Goal: Task Accomplishment & Management: Manage account settings

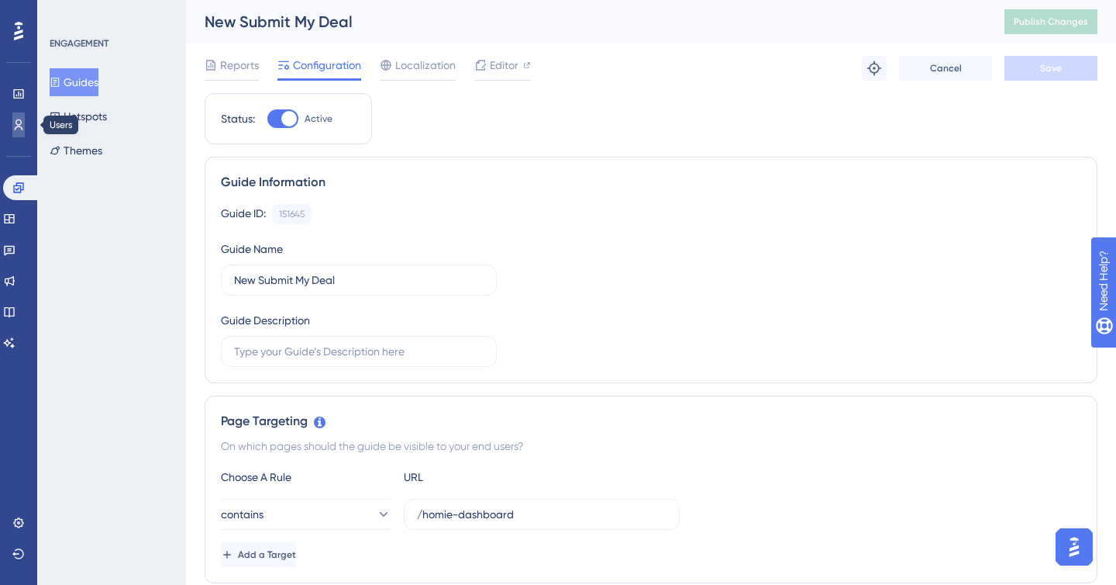
click at [13, 132] on link at bounding box center [18, 124] width 12 height 25
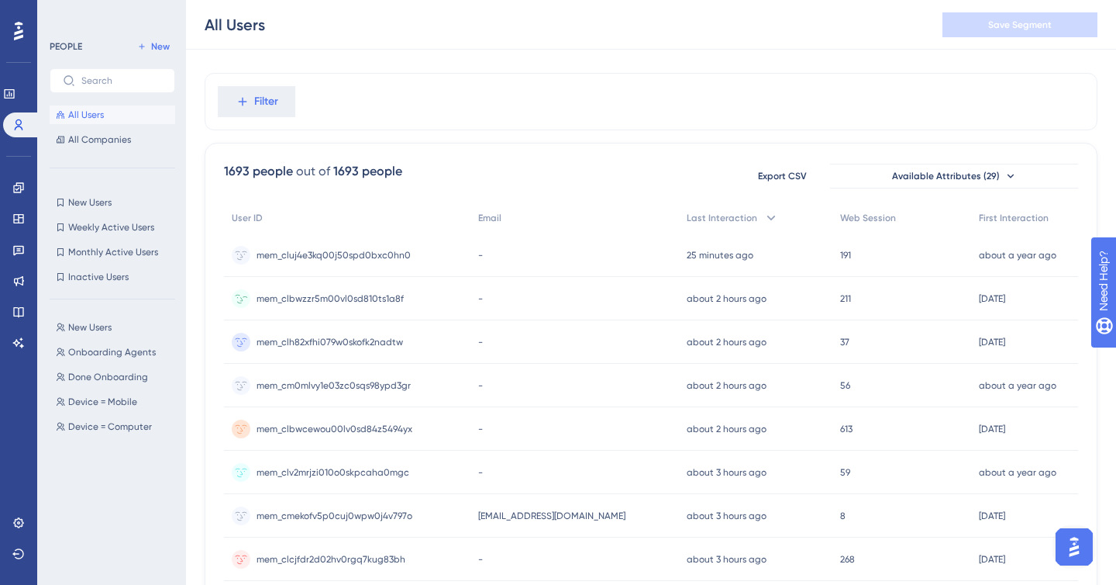
scroll to position [20, 0]
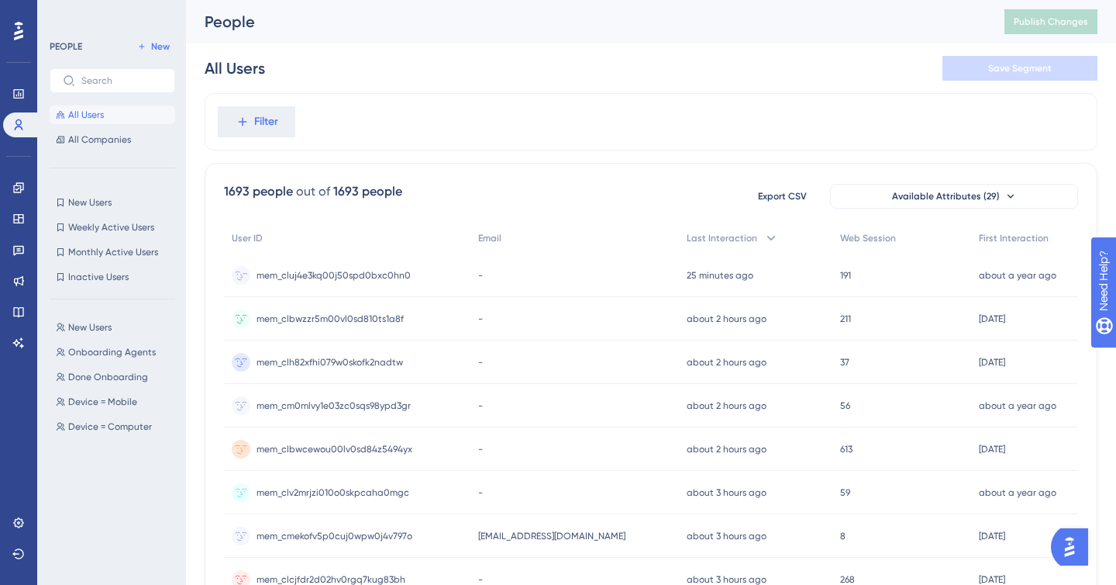
click at [365, 277] on span "mem_cluj4e3kq00j50spd0bxc0hn0" at bounding box center [334, 275] width 154 height 12
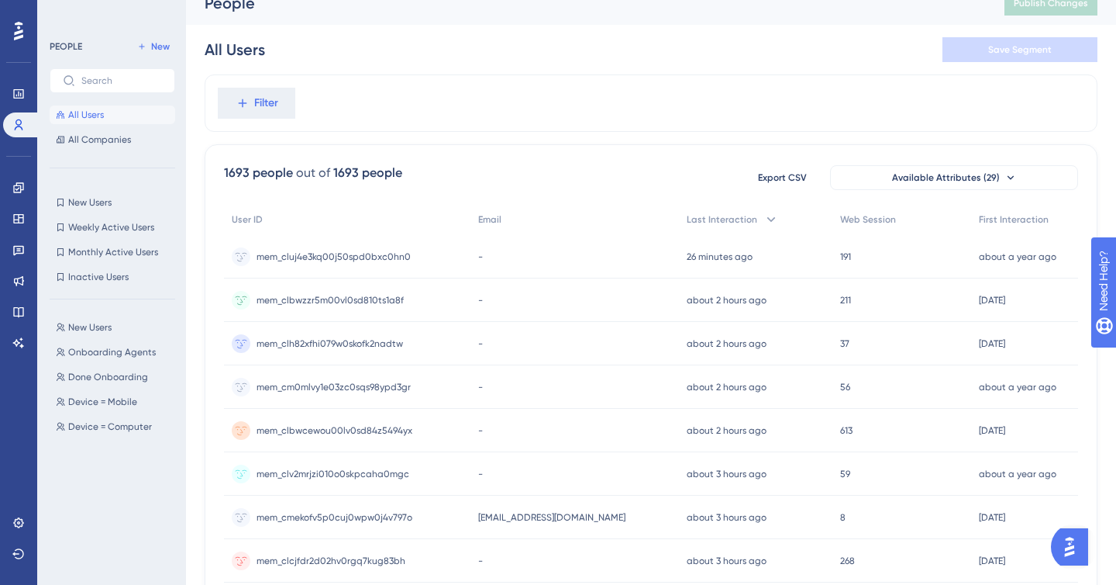
click at [342, 294] on span "mem_clbwzzr5m00vl0sd810ts1a8f" at bounding box center [330, 300] width 147 height 12
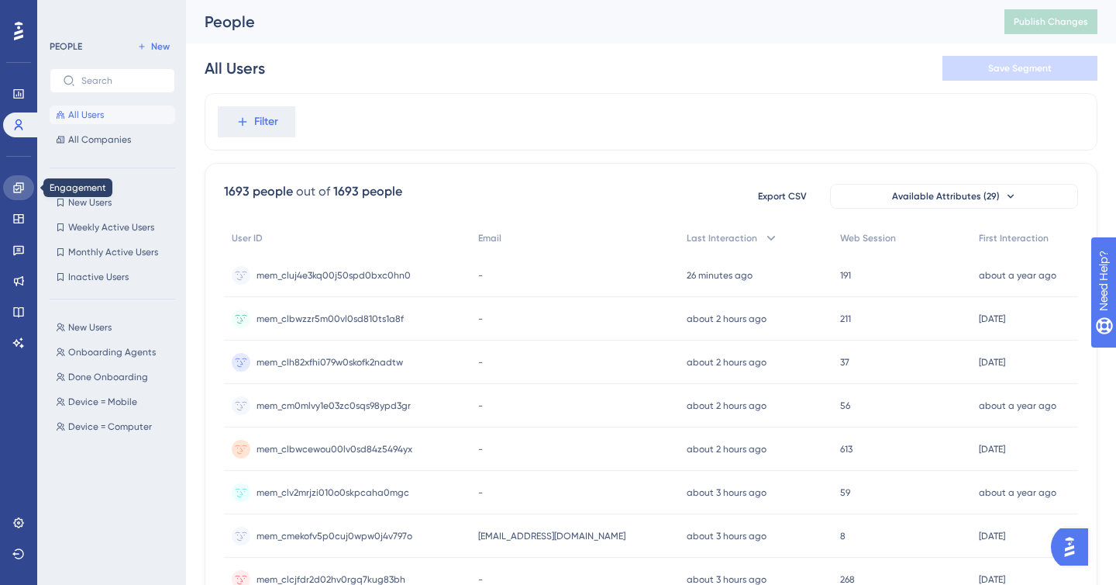
click at [18, 191] on icon at bounding box center [18, 187] width 12 height 12
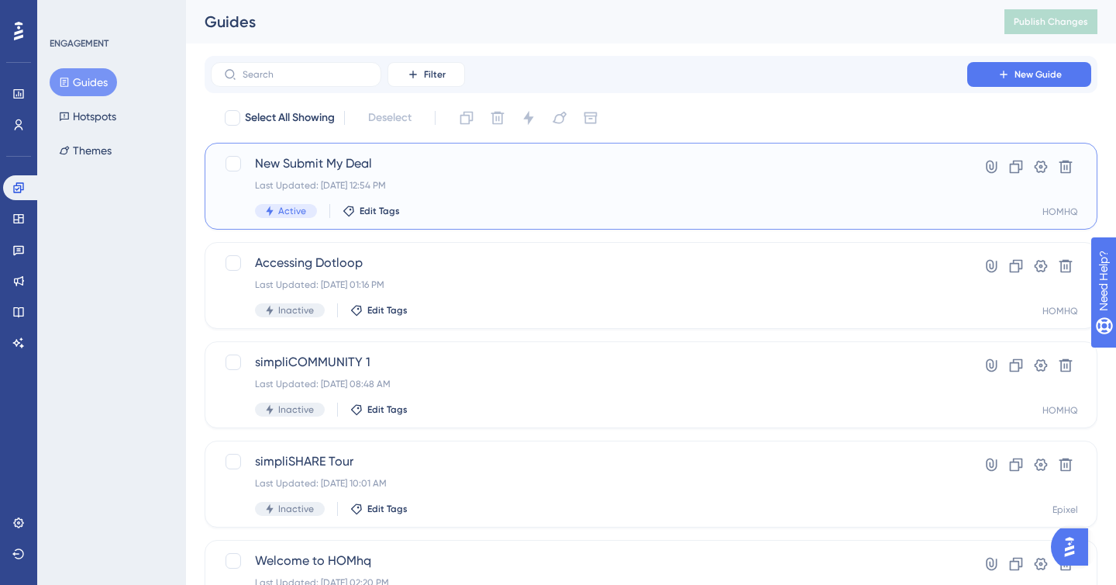
click at [321, 166] on span "New Submit My Deal" at bounding box center [589, 163] width 668 height 19
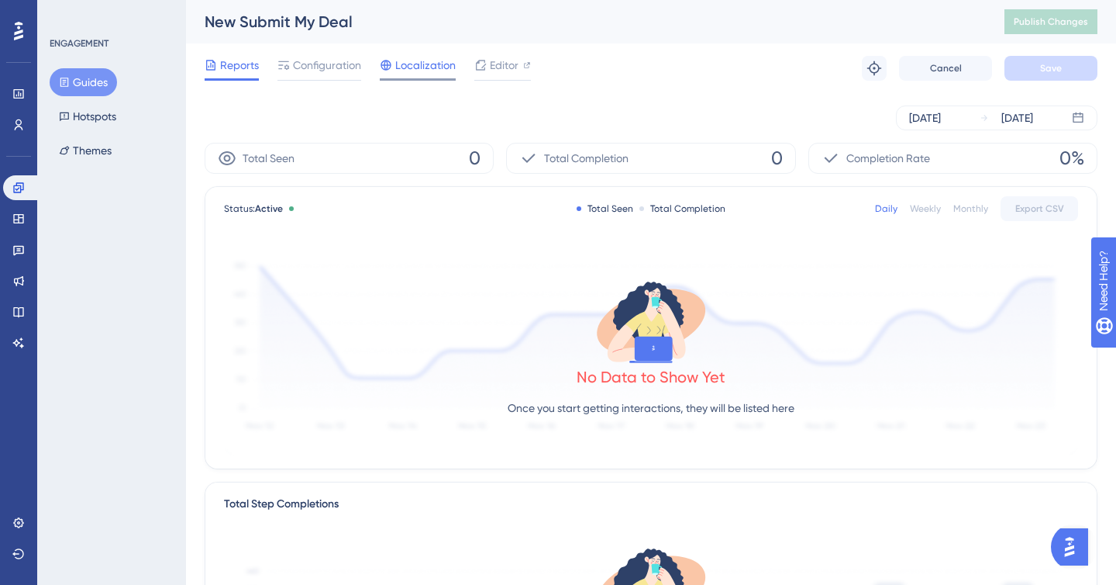
click at [436, 70] on span "Localization" at bounding box center [425, 65] width 60 height 19
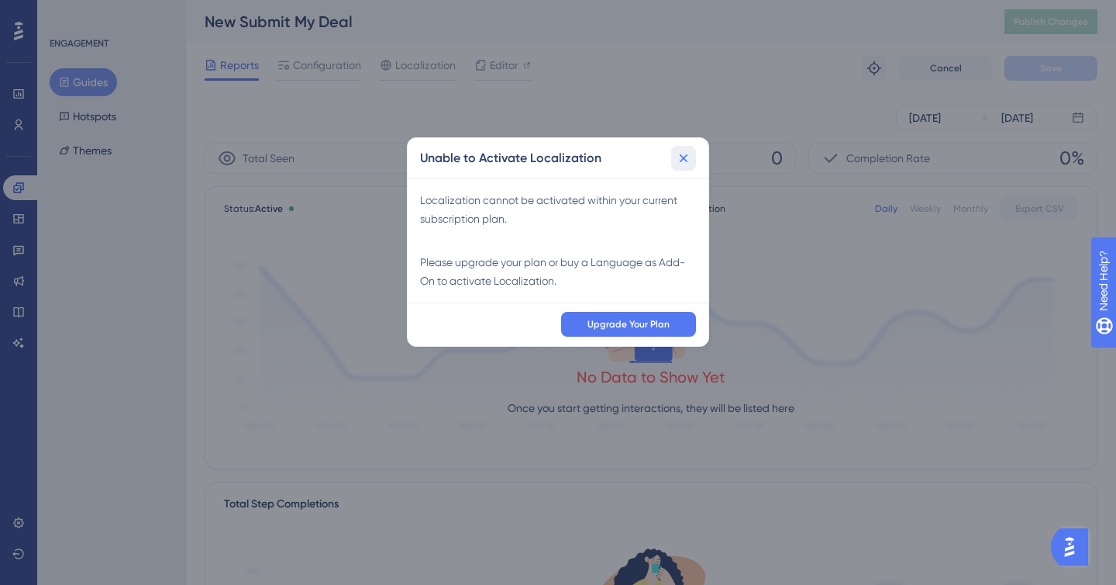
click at [678, 149] on button at bounding box center [683, 158] width 25 height 25
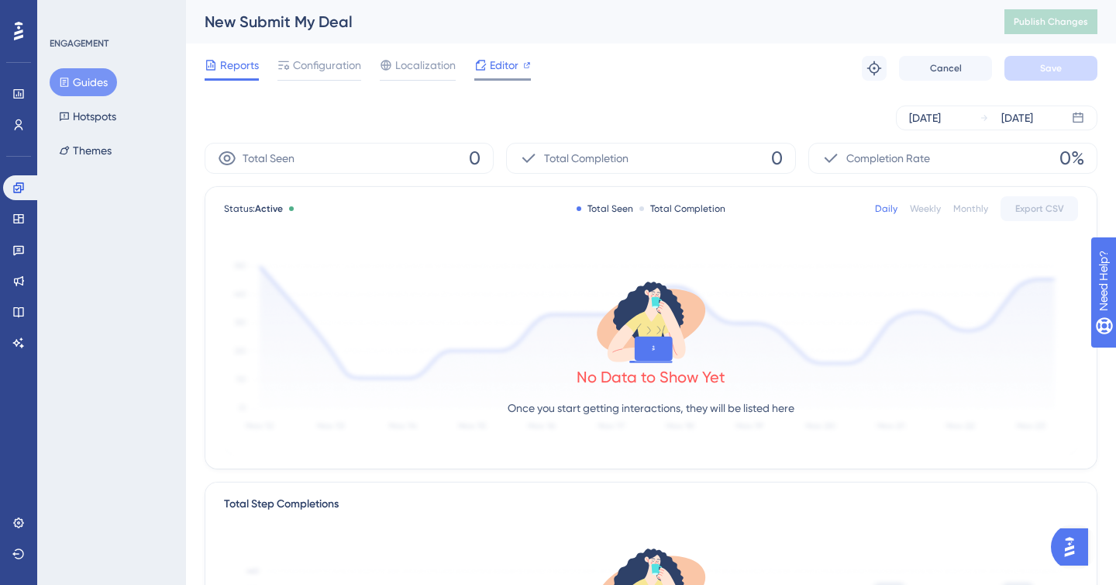
click at [502, 61] on span "Editor" at bounding box center [504, 65] width 29 height 19
click at [322, 53] on div "Reports Configuration Localization Editor Troubleshoot Cancel Save" at bounding box center [651, 68] width 893 height 50
click at [322, 57] on span "Configuration" at bounding box center [327, 65] width 68 height 19
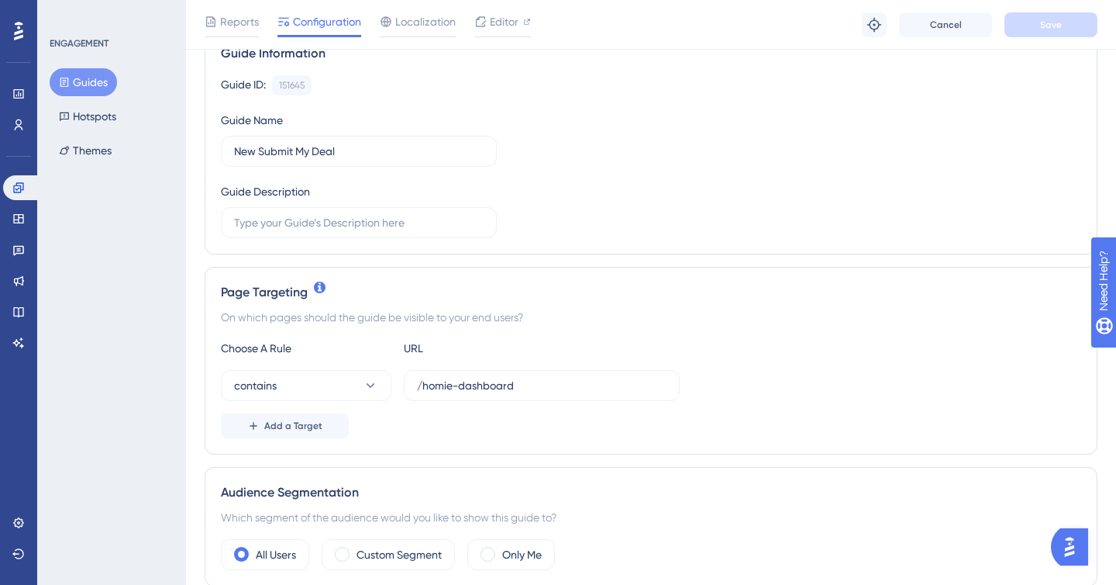
scroll to position [162, 0]
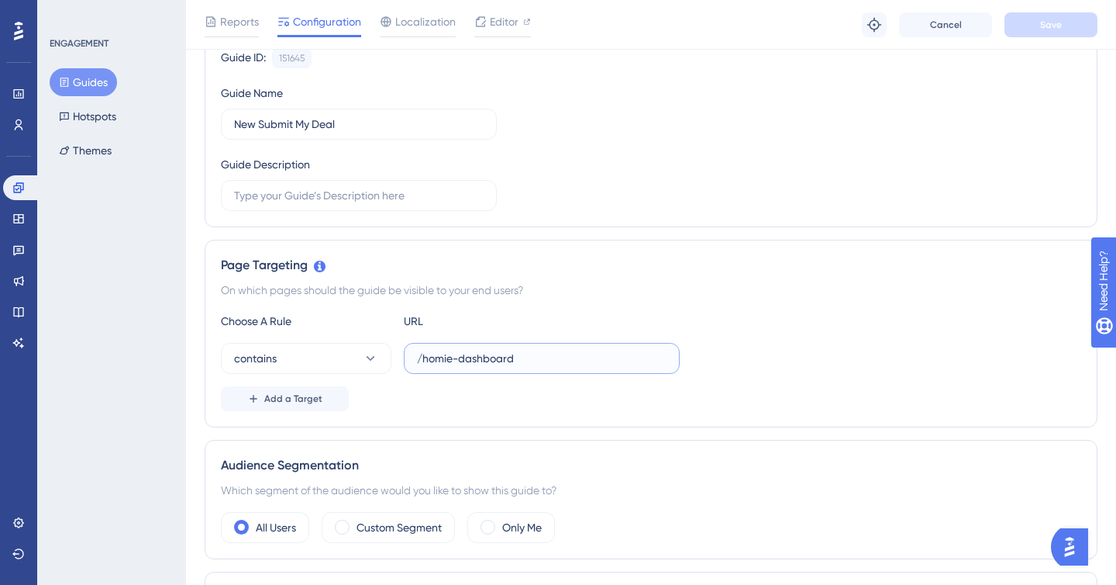
click at [433, 359] on input "/homie-dashboard" at bounding box center [542, 358] width 250 height 17
paste input "hq/homies-submit-transaction"
type input "hq/homies-submit-transaction"
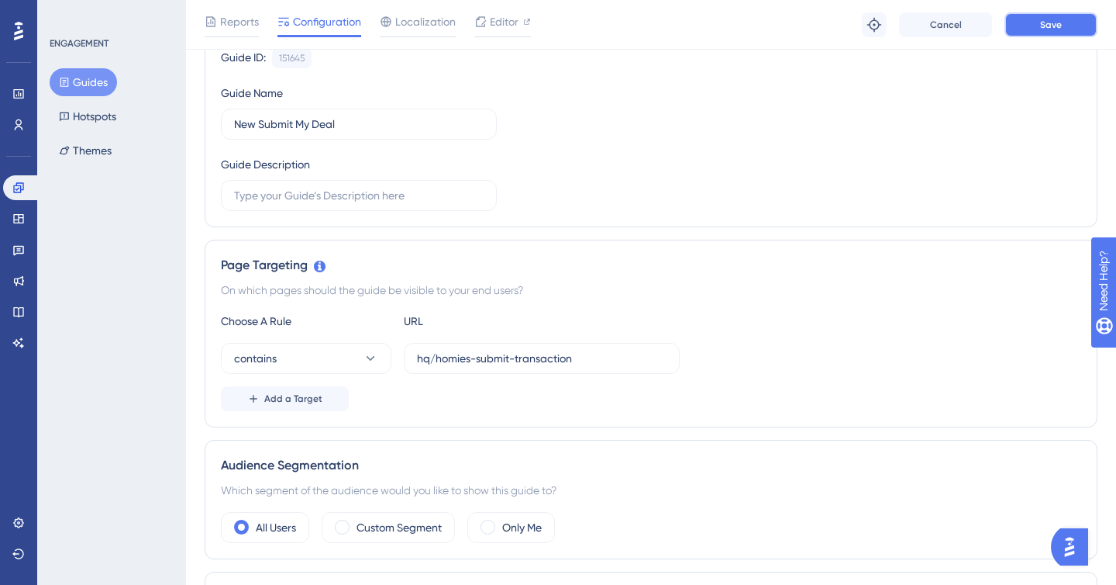
click at [1037, 31] on button "Save" at bounding box center [1051, 24] width 93 height 25
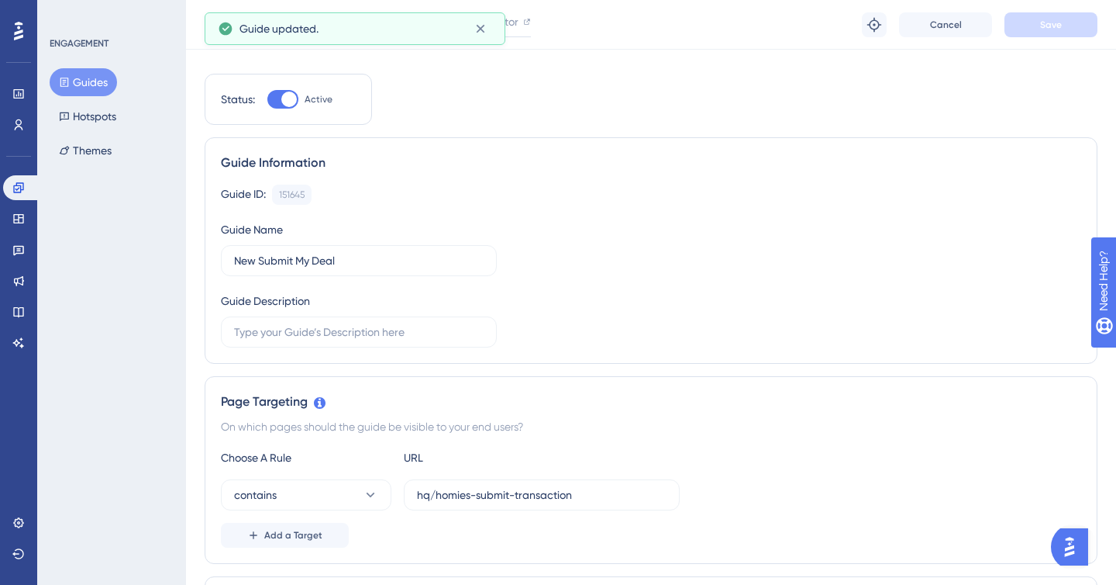
scroll to position [0, 0]
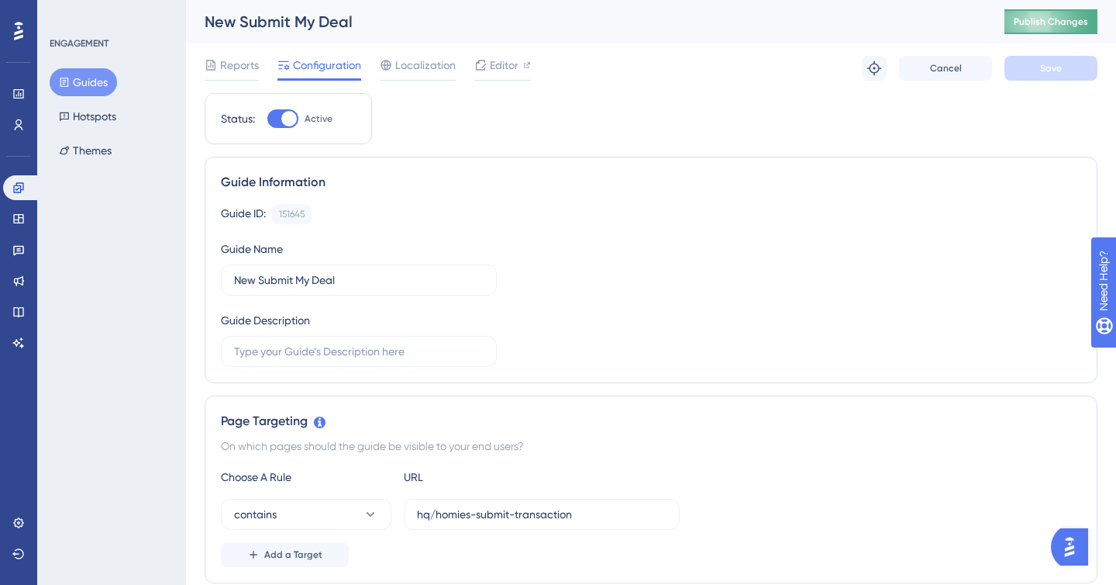
click at [1005, 29] on button "Publish Changes" at bounding box center [1051, 21] width 93 height 25
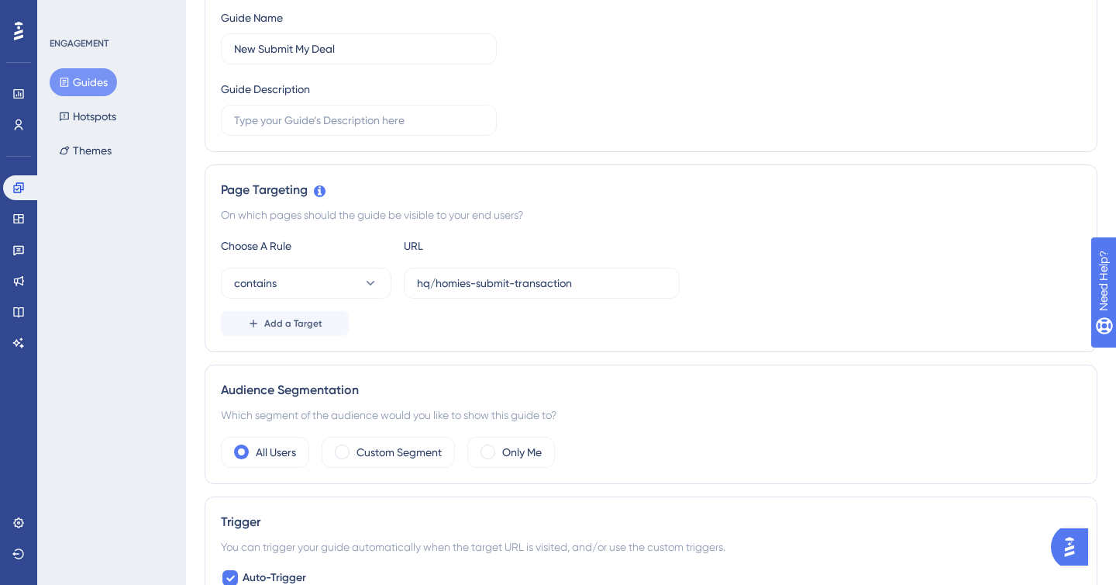
scroll to position [396, 0]
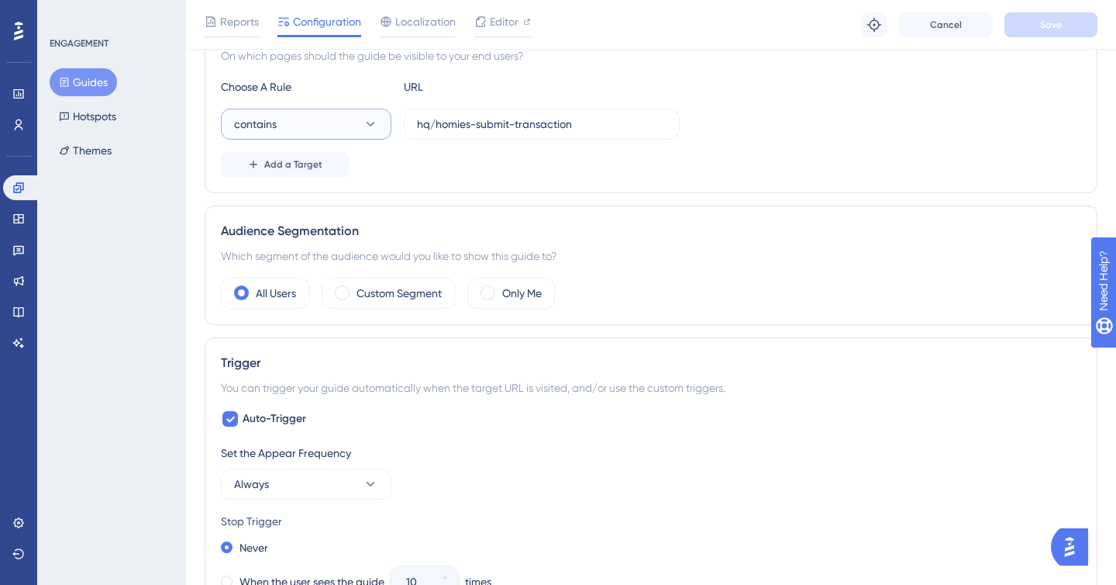
click at [361, 136] on button "contains" at bounding box center [306, 124] width 171 height 31
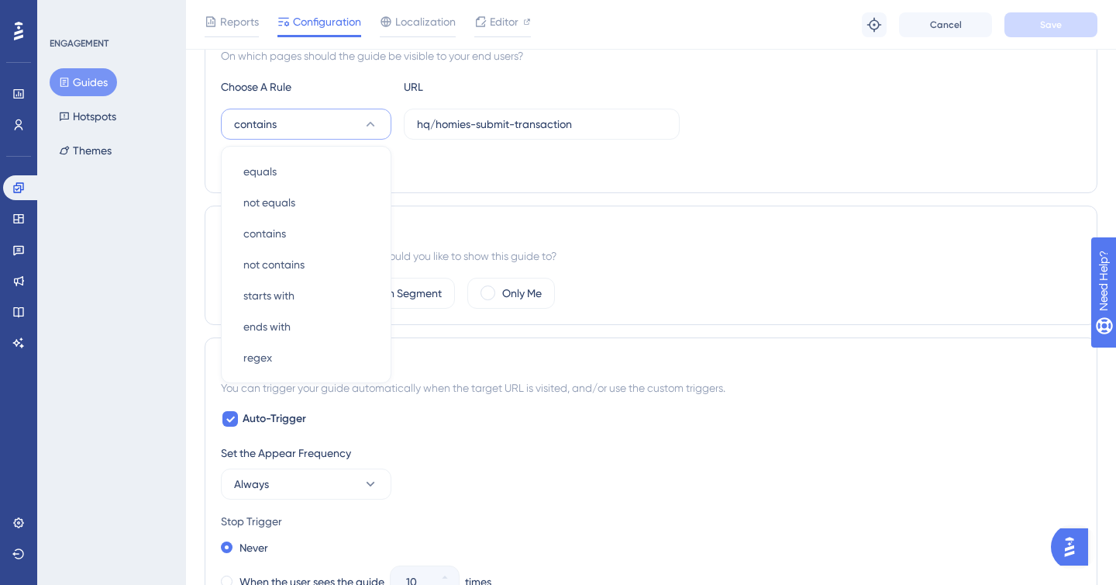
scroll to position [368, 0]
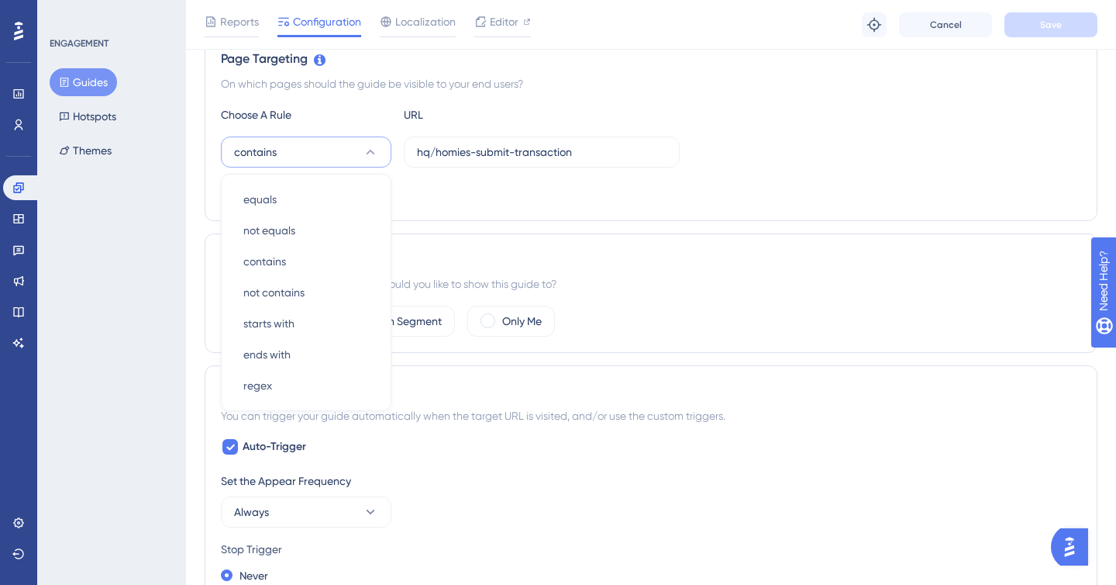
drag, startPoint x: 814, startPoint y: 278, endPoint x: 844, endPoint y: 343, distance: 71.5
click at [814, 278] on div "Which segment of the audience would you like to show this guide to?" at bounding box center [651, 283] width 861 height 19
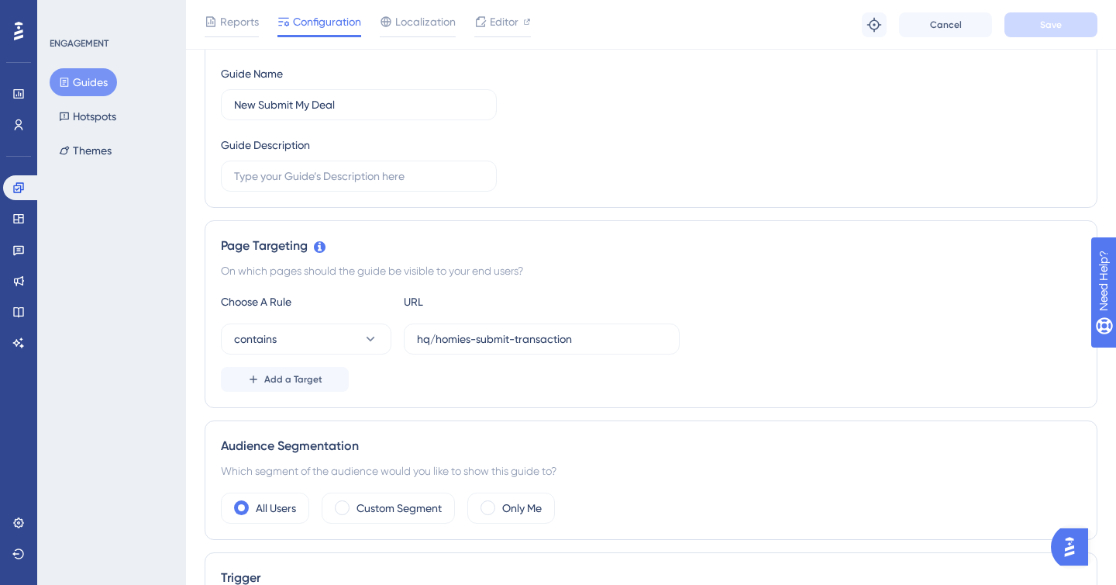
scroll to position [0, 0]
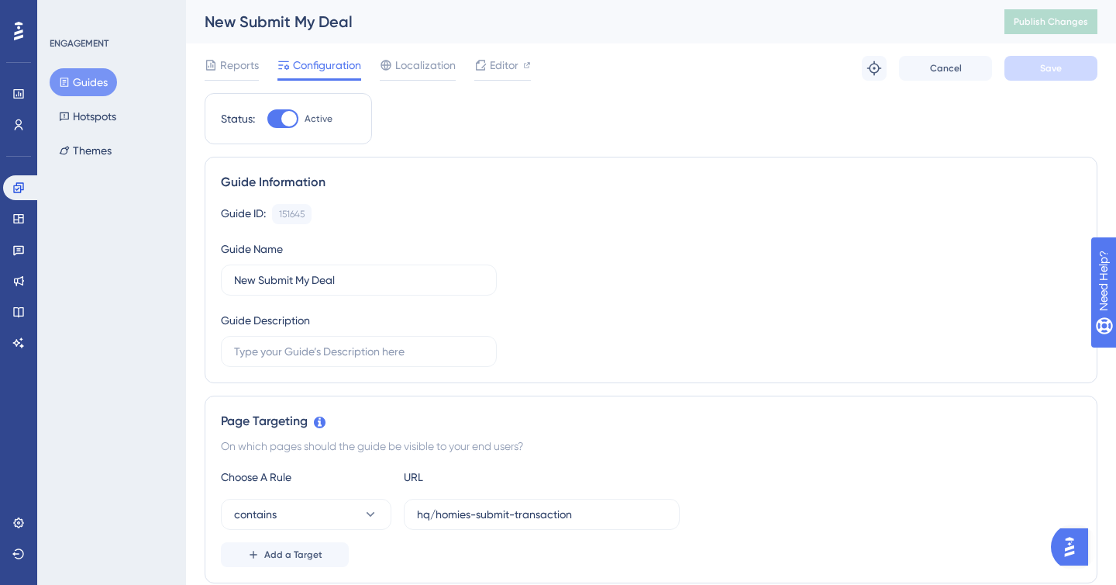
click at [1075, 551] on img "Open AI Assistant Launcher" at bounding box center [1070, 547] width 28 height 28
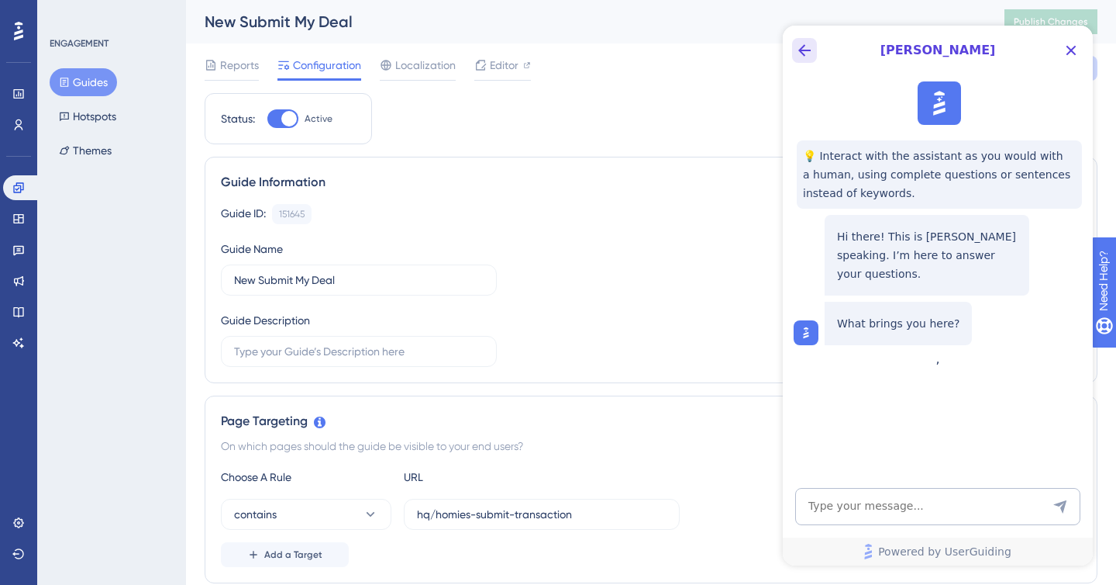
click at [806, 53] on icon "Back Button" at bounding box center [804, 50] width 19 height 19
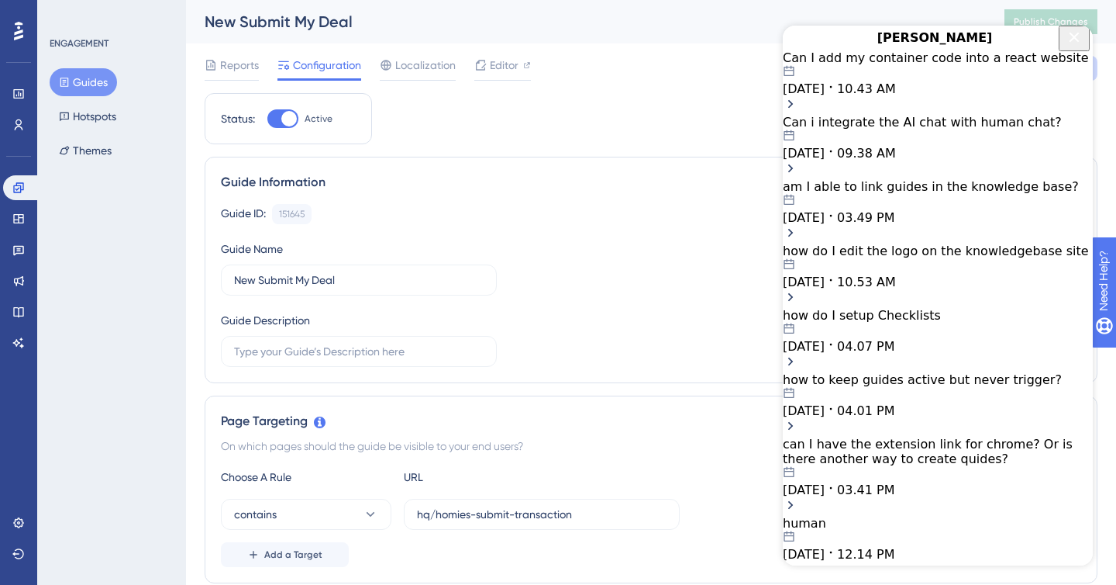
click at [1068, 43] on icon "Close Button" at bounding box center [1074, 37] width 19 height 19
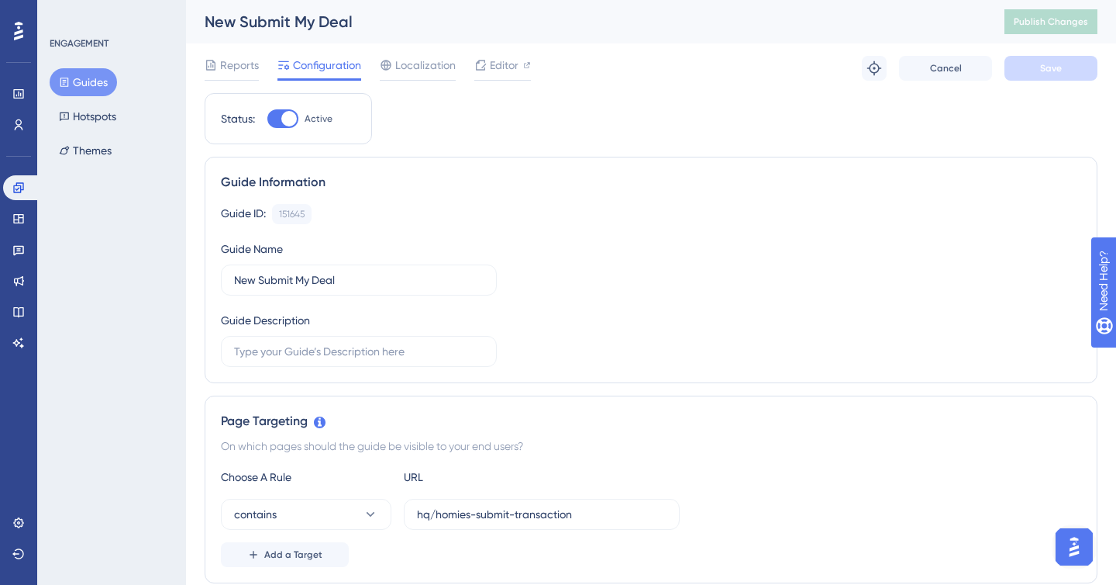
click at [1081, 550] on img "Open AI Assistant Launcher" at bounding box center [1075, 547] width 28 height 28
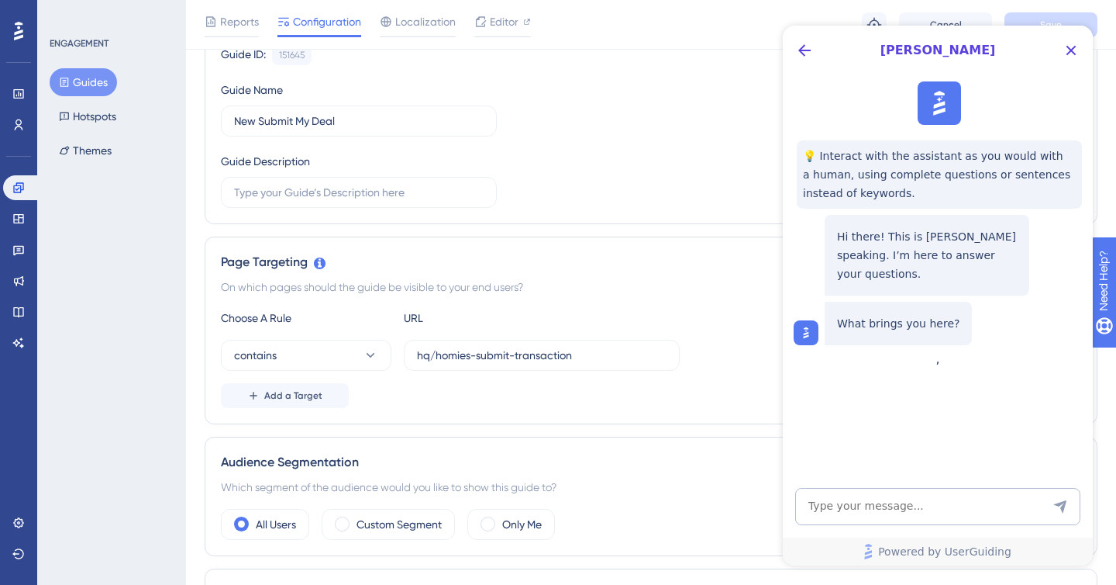
scroll to position [186, 0]
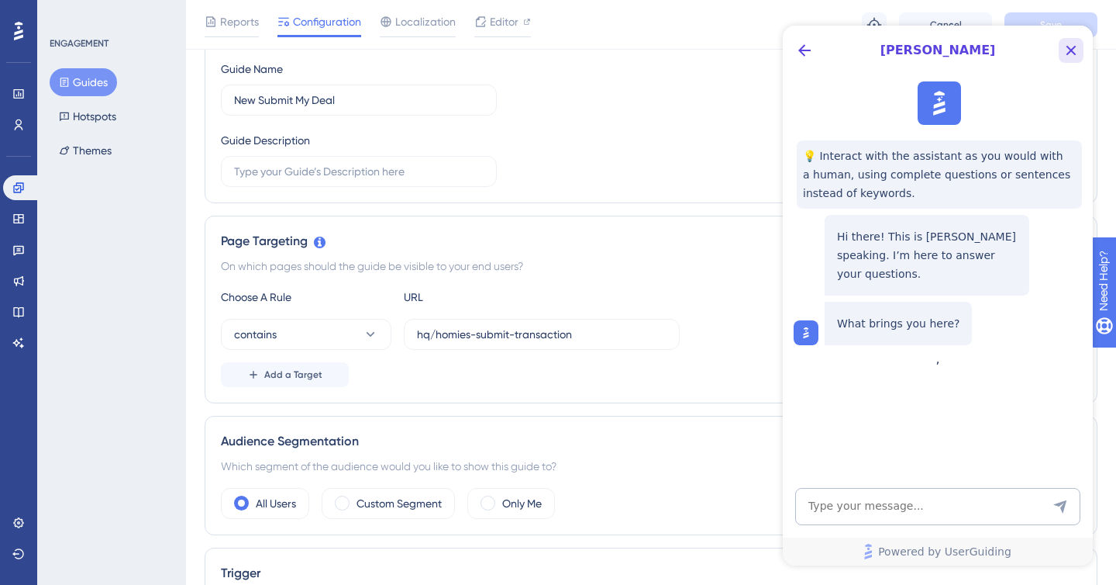
click at [1068, 56] on icon "Close Button" at bounding box center [1071, 50] width 19 height 19
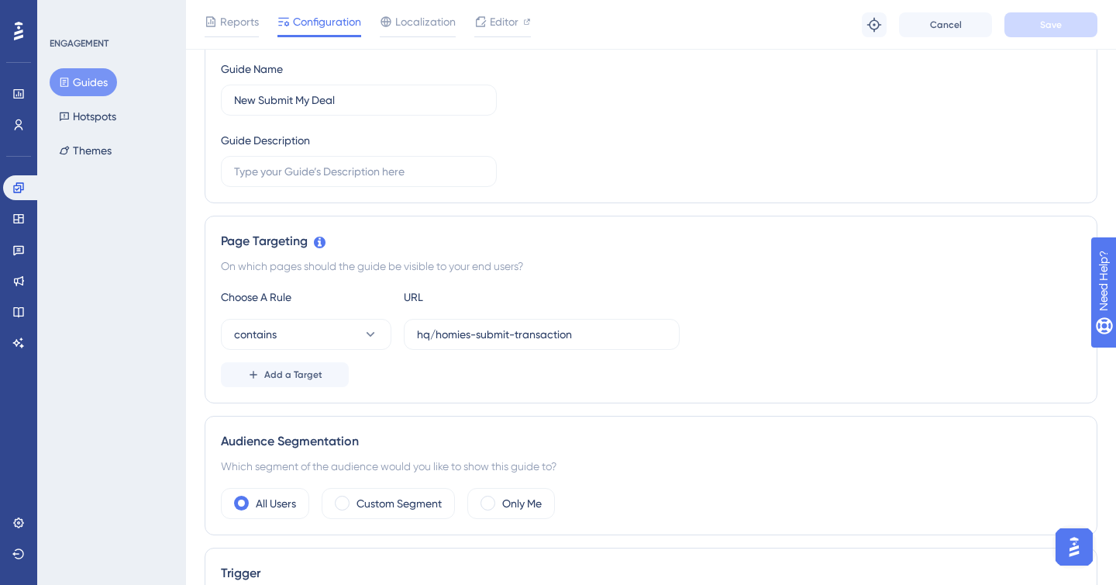
scroll to position [0, 0]
click at [323, 326] on button "contains" at bounding box center [306, 334] width 171 height 31
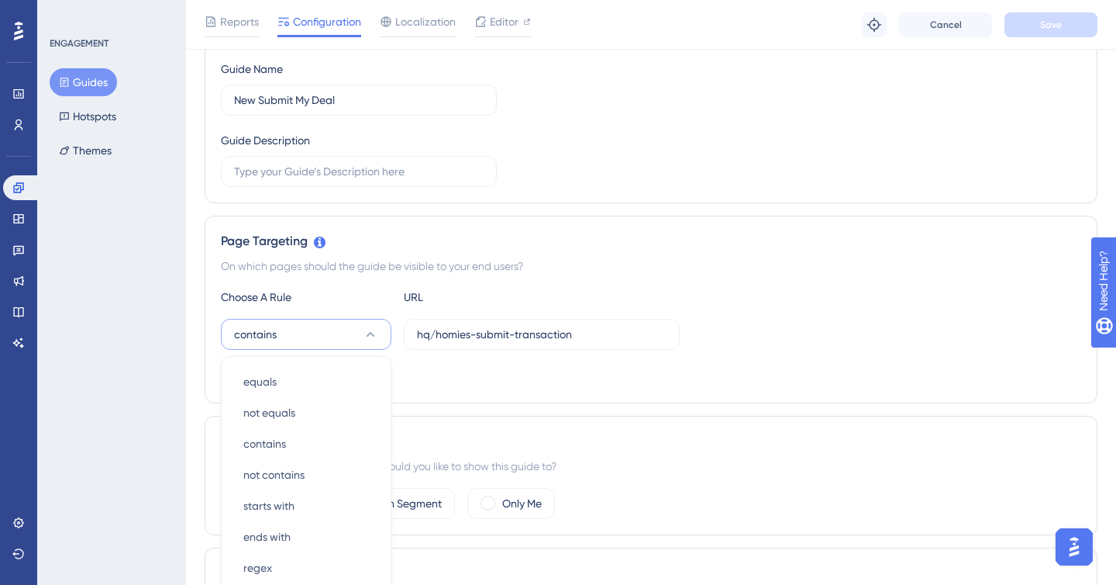
scroll to position [368, 0]
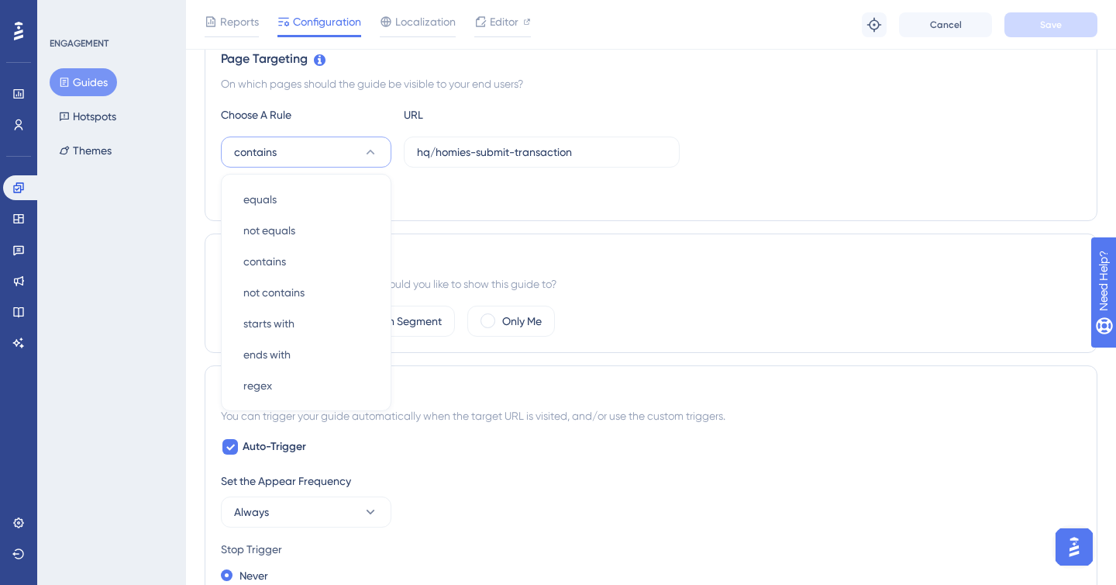
click at [728, 306] on div "All Users Custom Segment Only Me" at bounding box center [651, 320] width 861 height 31
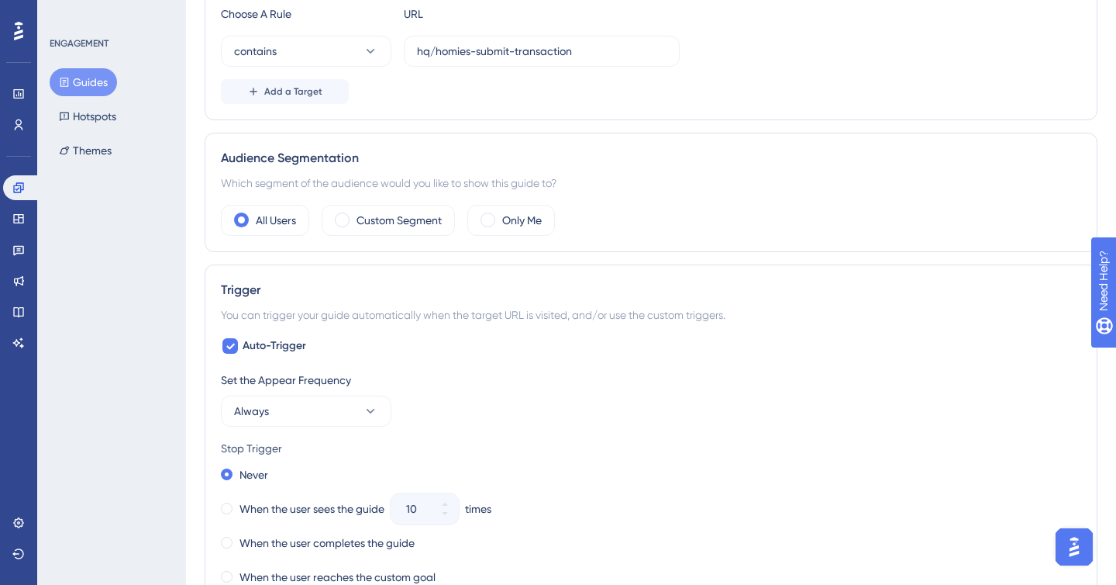
scroll to position [0, 0]
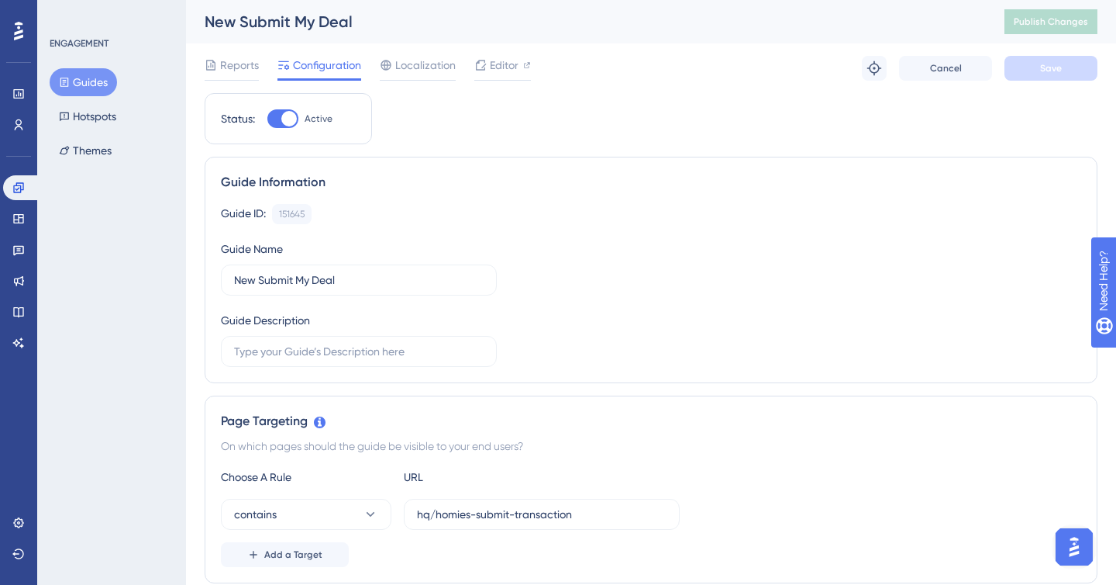
click at [240, 68] on span "Reports" at bounding box center [239, 65] width 39 height 19
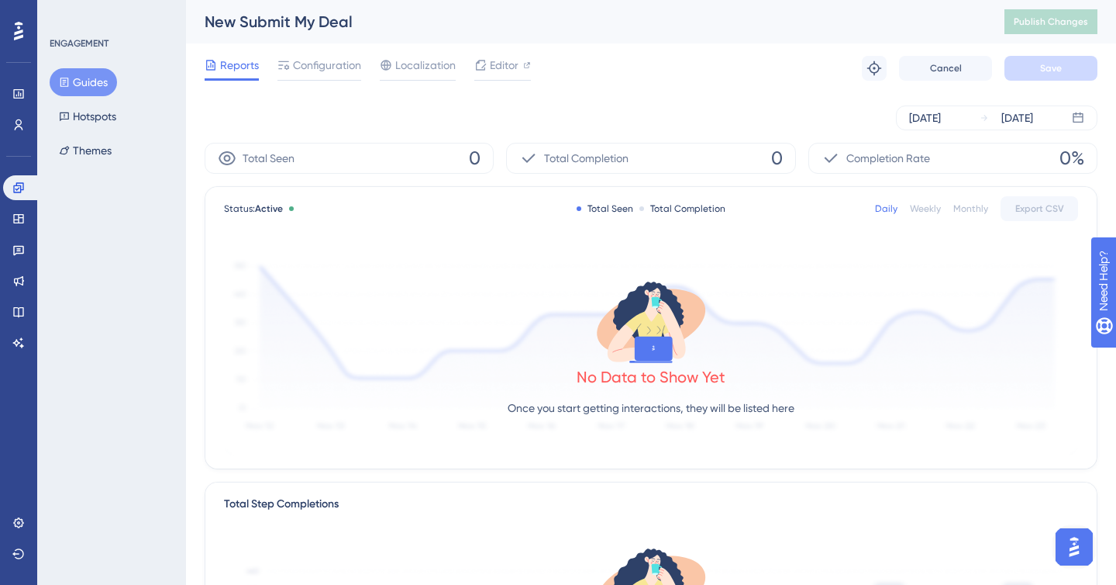
click at [1065, 551] on img "Open AI Assistant Launcher" at bounding box center [1075, 547] width 28 height 28
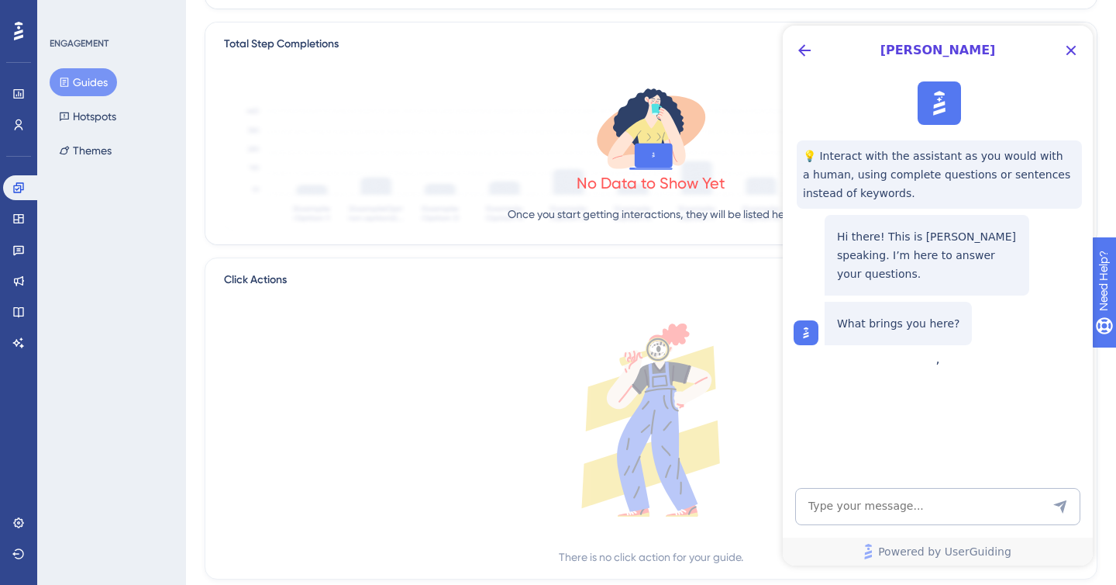
scroll to position [498, 0]
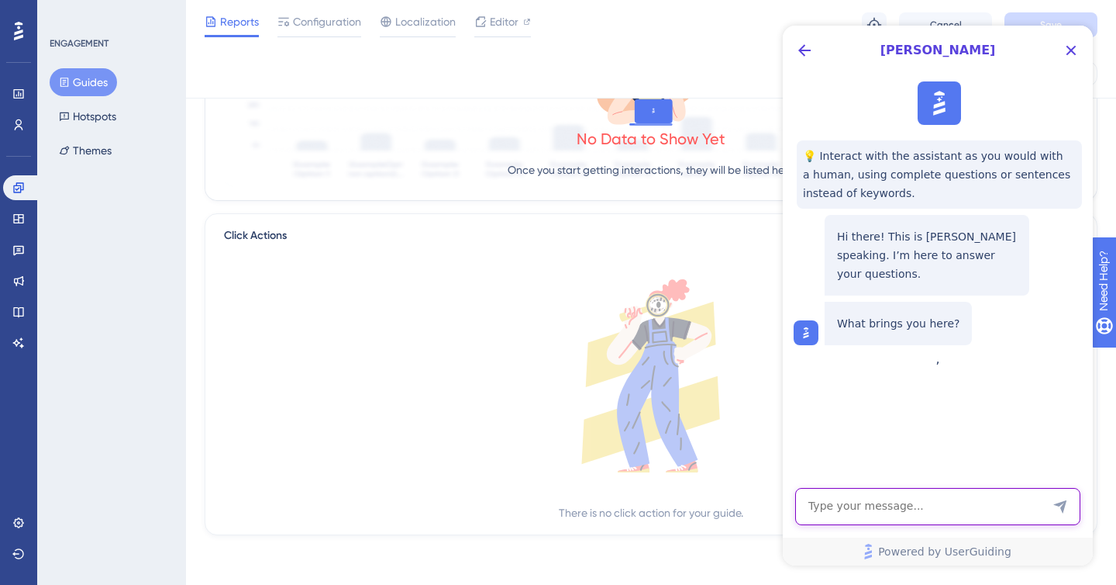
click at [874, 502] on textarea "AI Assistant Text Input" at bounding box center [937, 506] width 285 height 37
type textarea "I need instructions on how to add the container code to next.js 15"
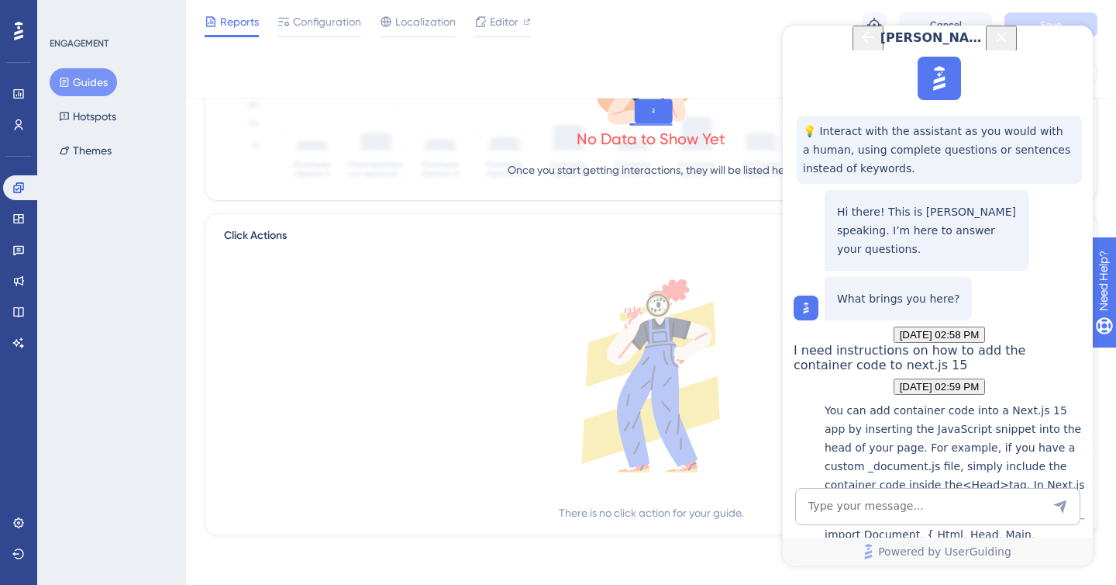
scroll to position [1, 0]
click at [1007, 42] on icon "Close Button" at bounding box center [1002, 37] width 10 height 10
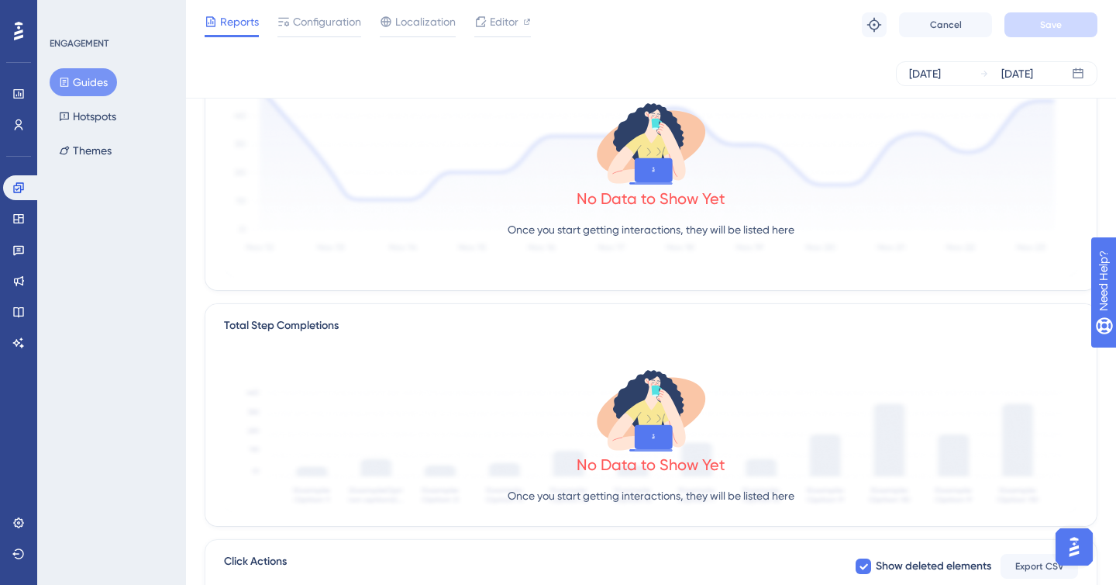
scroll to position [0, 0]
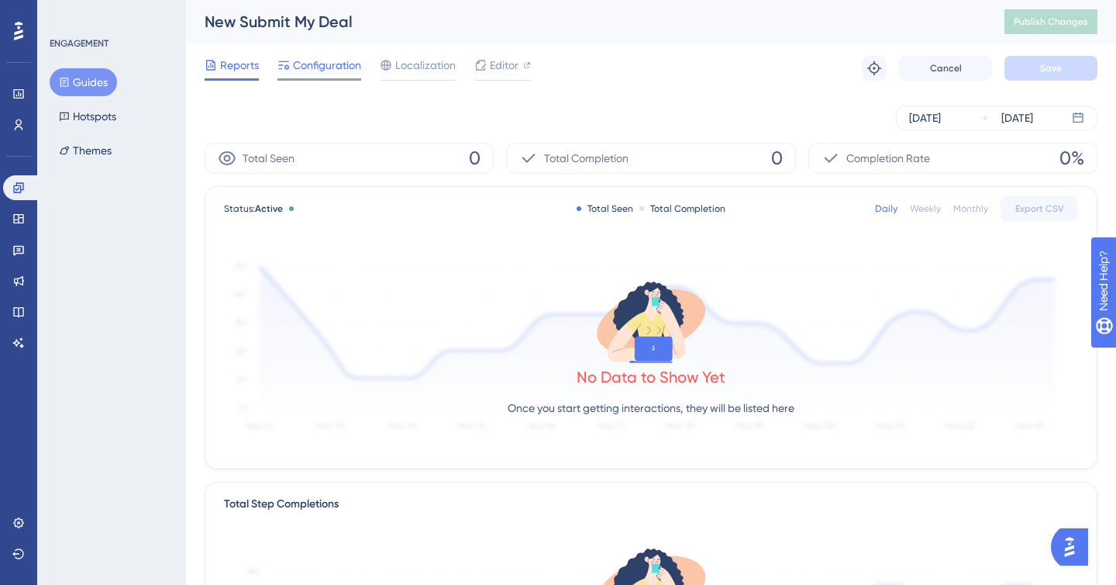
click at [332, 75] on div "Configuration" at bounding box center [320, 68] width 84 height 25
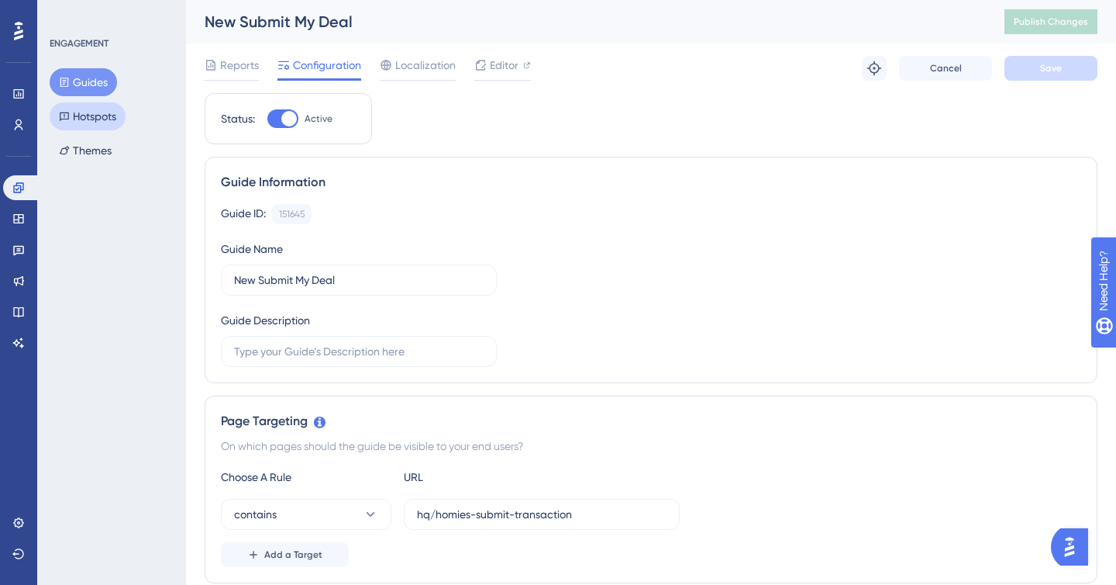
click at [102, 113] on button "Hotspots" at bounding box center [88, 116] width 76 height 28
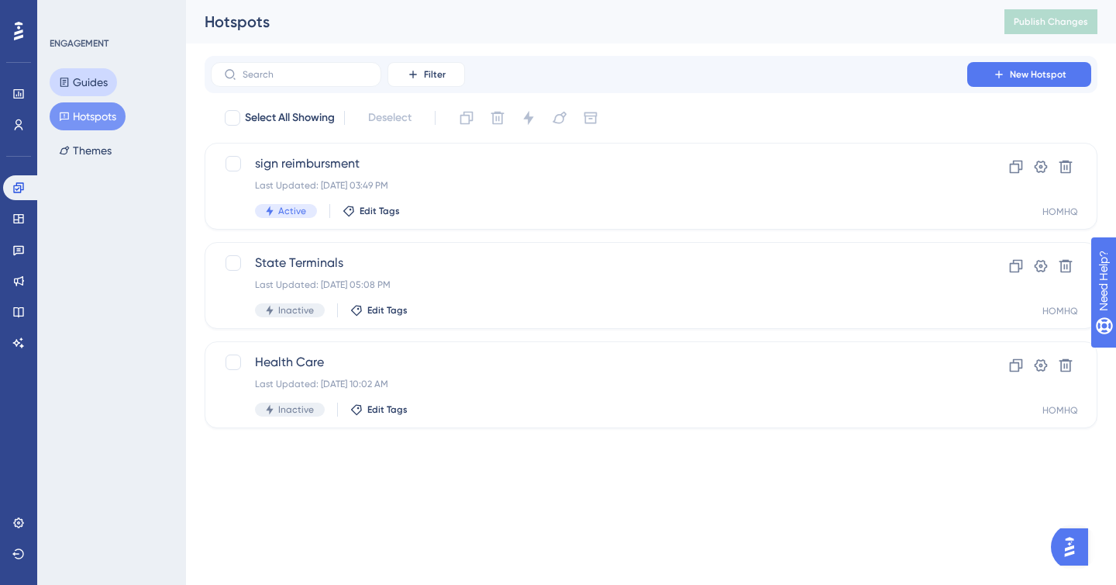
click at [85, 82] on button "Guides" at bounding box center [83, 82] width 67 height 28
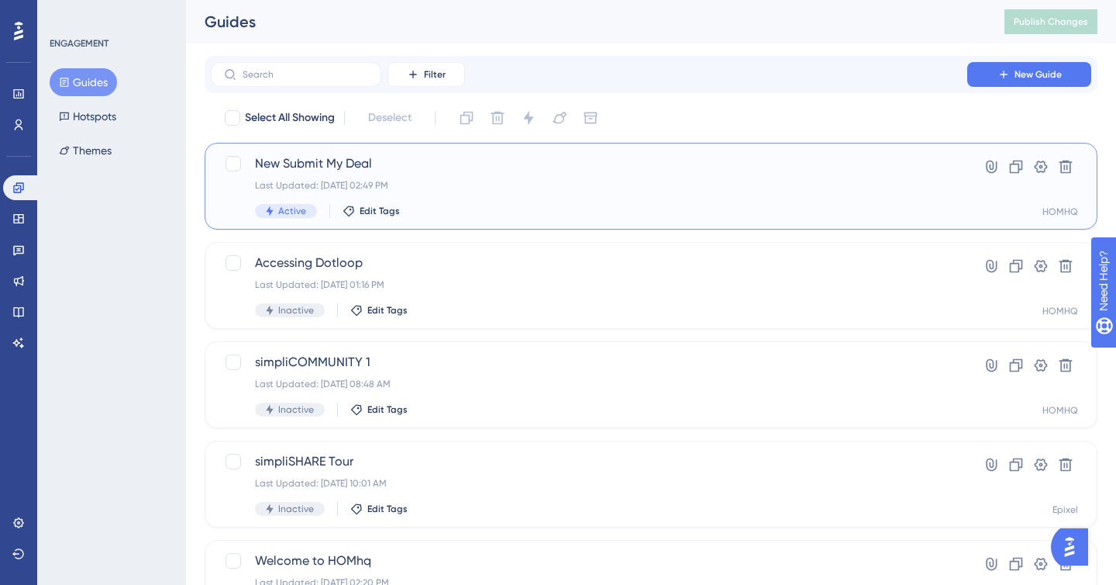
click at [313, 164] on span "New Submit My Deal" at bounding box center [589, 163] width 668 height 19
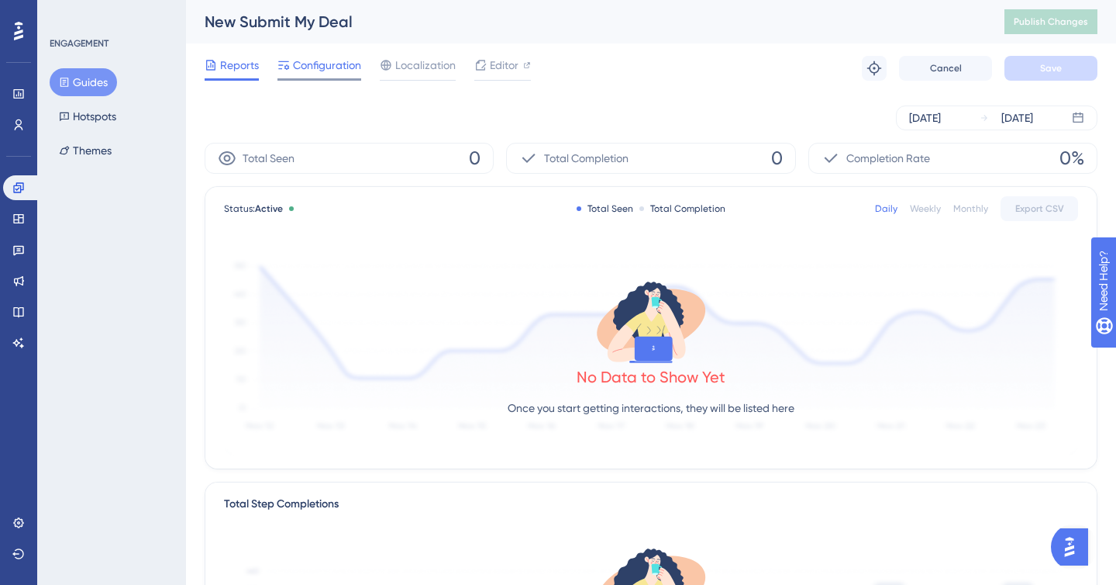
click at [323, 70] on span "Configuration" at bounding box center [327, 65] width 68 height 19
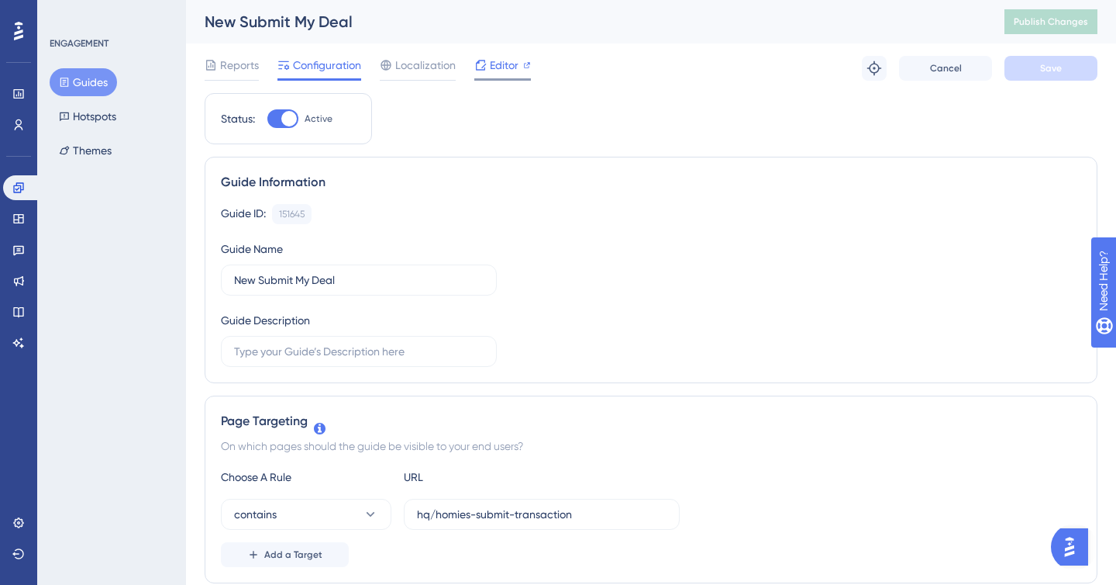
click at [509, 71] on span "Editor" at bounding box center [504, 65] width 29 height 19
